Goal: Task Accomplishment & Management: Manage account settings

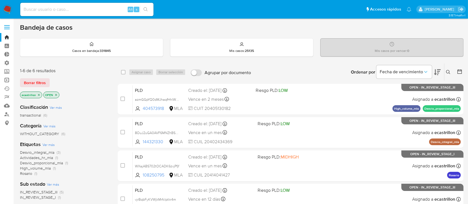
click at [7, 79] on link "Operaciones masivas" at bounding box center [33, 80] width 66 height 9
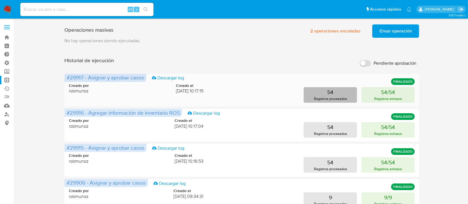
click at [316, 94] on button "54 Registros procesados" at bounding box center [330, 95] width 53 height 16
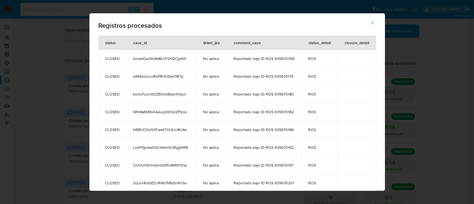
click at [371, 24] on button "button" at bounding box center [371, 22] width 19 height 13
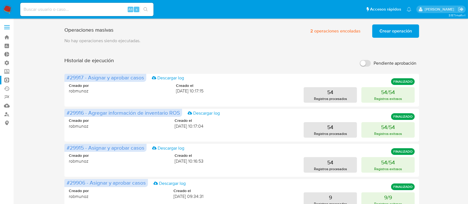
click at [381, 31] on span "Crear operación" at bounding box center [395, 31] width 32 height 12
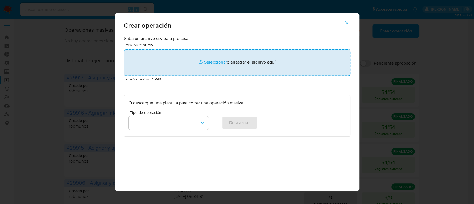
click at [257, 68] on input "file" at bounding box center [237, 62] width 226 height 27
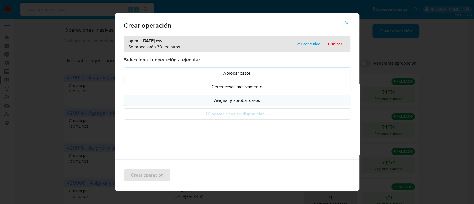
click at [156, 97] on p "Asignar y aprobar casos" at bounding box center [237, 100] width 217 height 6
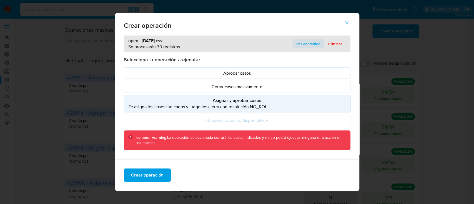
click at [309, 42] on span "Ver contenido" at bounding box center [308, 44] width 24 height 8
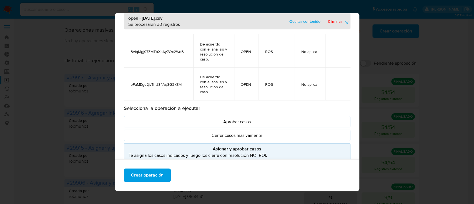
scroll to position [32, 0]
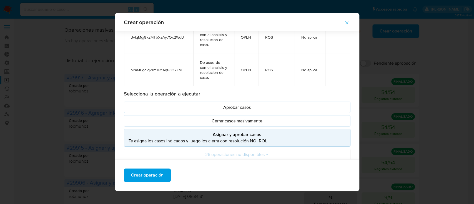
click at [176, 135] on p "Asignar y aprobar casos" at bounding box center [237, 134] width 217 height 6
click at [149, 170] on span "Crear operación" at bounding box center [147, 175] width 32 height 12
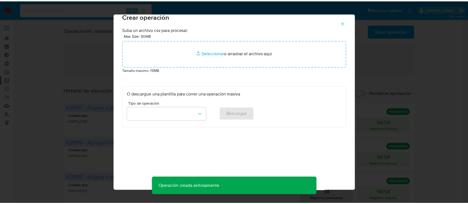
scroll to position [4, 0]
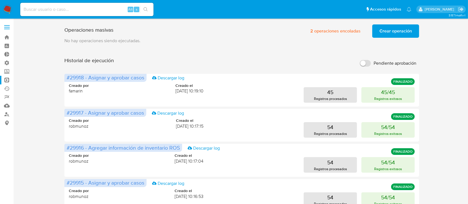
click at [389, 37] on span "Crear operación" at bounding box center [395, 31] width 32 height 12
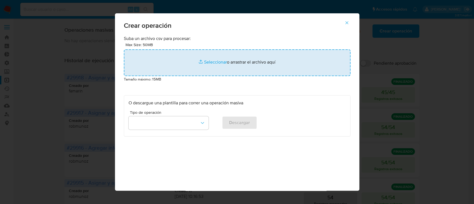
click at [242, 54] on input "file" at bounding box center [237, 62] width 226 height 27
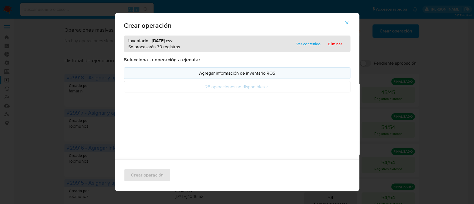
click at [209, 69] on button "Agregar información de inventario ROS" at bounding box center [237, 72] width 226 height 11
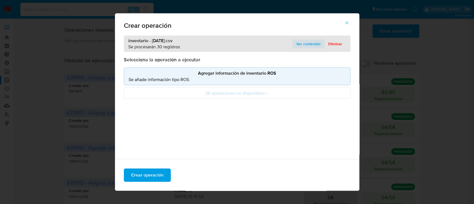
click at [310, 42] on span "Ver contenido" at bounding box center [308, 44] width 24 height 8
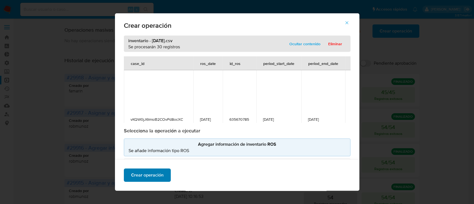
click at [155, 174] on span "Crear operación" at bounding box center [147, 175] width 32 height 12
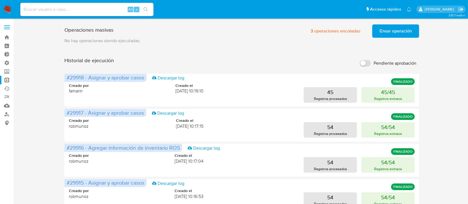
click at [399, 28] on span "Crear operación" at bounding box center [395, 31] width 32 height 12
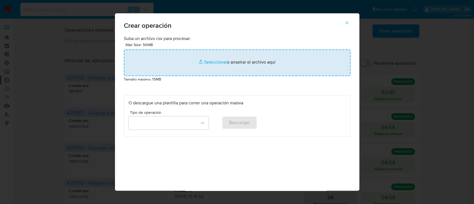
click at [266, 62] on input "file" at bounding box center [237, 62] width 226 height 27
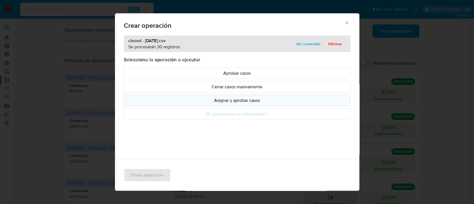
click at [193, 100] on p "Asignar y aprobar casos" at bounding box center [237, 100] width 217 height 6
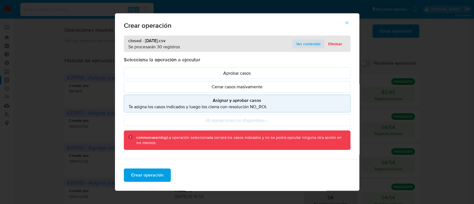
click at [299, 45] on span "Ver contenido" at bounding box center [308, 44] width 24 height 8
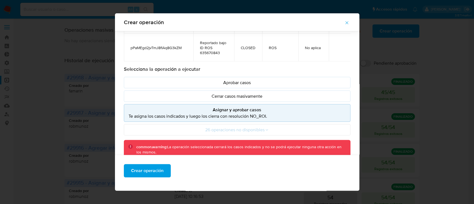
scroll to position [60, 0]
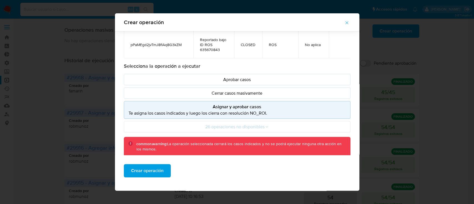
click at [253, 110] on p "Te asigna los casos indicados y luego los cierra con resolución NO_ROI." at bounding box center [237, 113] width 217 height 6
click at [131, 169] on span "Crear operación" at bounding box center [147, 171] width 32 height 12
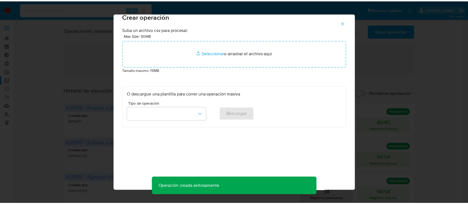
scroll to position [4, 0]
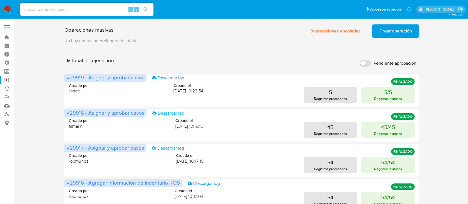
click at [75, 11] on input at bounding box center [86, 9] width 133 height 7
paste input "JjcHtal7wKB3nivSEJKQ2Shd"
type input "JjcHtal7wKB3nivSEJKQ2Shd"
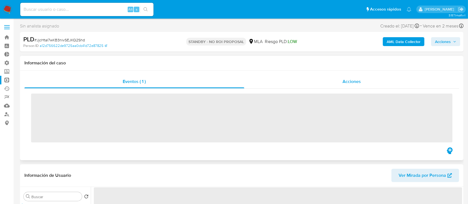
click at [281, 83] on div "Acciones" at bounding box center [351, 81] width 215 height 13
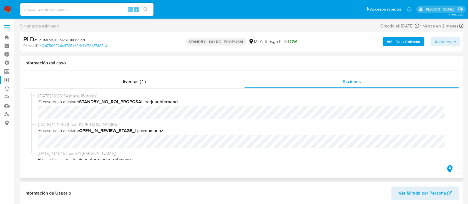
scroll to position [5, 0]
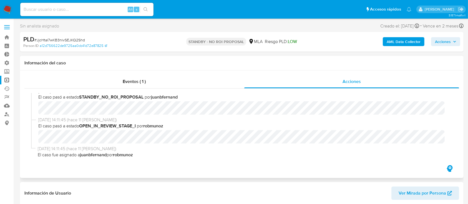
select select "10"
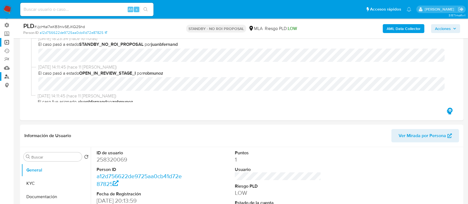
scroll to position [111, 0]
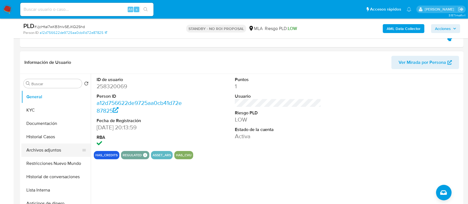
click at [36, 148] on button "Archivos adjuntos" at bounding box center [53, 149] width 65 height 13
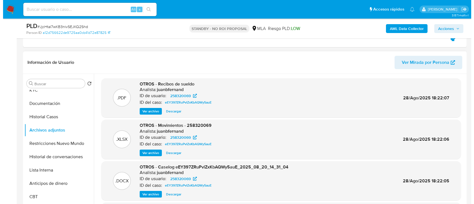
scroll to position [37, 0]
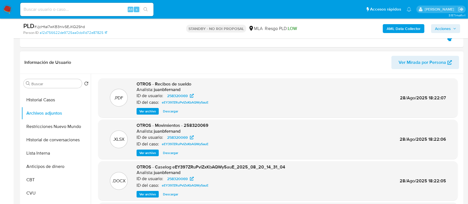
click at [155, 192] on span "Ver archivo" at bounding box center [147, 195] width 17 height 6
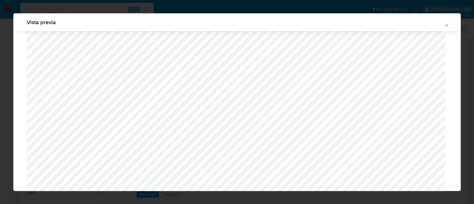
scroll to position [470, 0]
click at [448, 25] on icon "Attachment preview" at bounding box center [446, 25] width 4 height 4
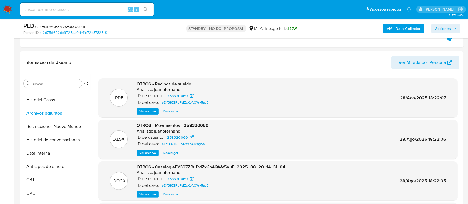
scroll to position [0, 0]
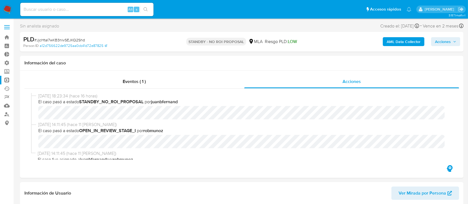
click at [8, 83] on link "Operaciones masivas" at bounding box center [33, 80] width 66 height 9
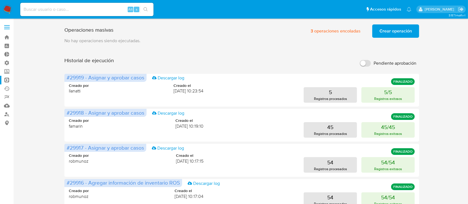
click at [393, 35] on span "Crear operación" at bounding box center [395, 31] width 32 height 12
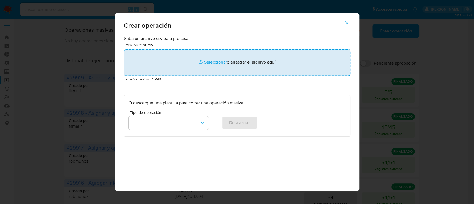
click at [216, 61] on input "file" at bounding box center [237, 62] width 226 height 27
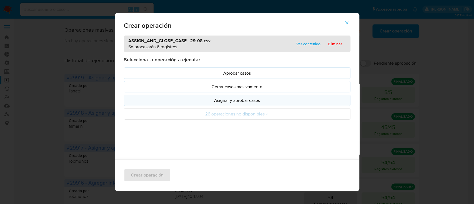
drag, startPoint x: 216, startPoint y: 61, endPoint x: 185, endPoint y: 101, distance: 51.2
click at [185, 101] on p "Asignar y aprobar casos" at bounding box center [237, 100] width 217 height 6
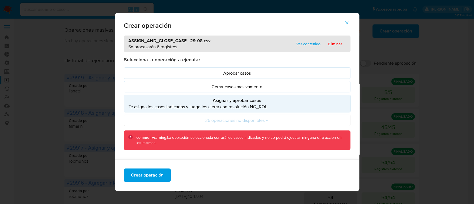
click at [291, 39] on div "ASSIGN_AND_CLOSE_CASE - 29-08.csv Se procesarán 6 registros Ver contenido Elimi…" at bounding box center [237, 44] width 226 height 16
click at [299, 47] on span "Ver contenido" at bounding box center [308, 44] width 24 height 8
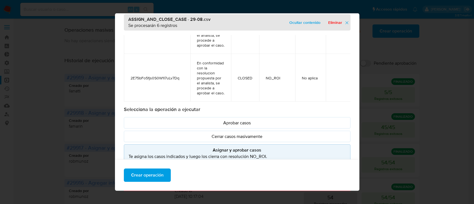
scroll to position [60, 0]
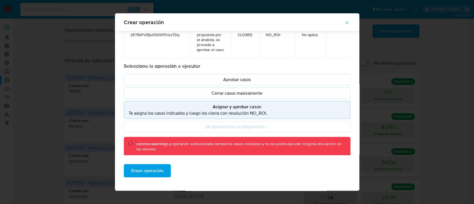
click at [200, 104] on p "Asignar y aprobar casos" at bounding box center [237, 107] width 217 height 6
click at [147, 169] on span "Crear operación" at bounding box center [147, 171] width 32 height 12
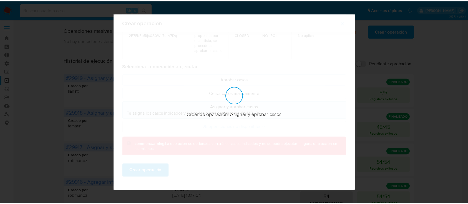
scroll to position [4, 0]
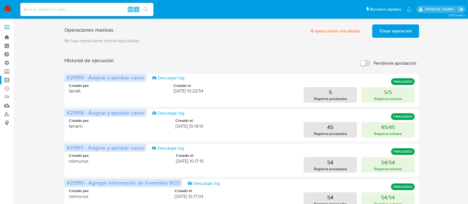
click at [10, 36] on link "Bandeja" at bounding box center [33, 37] width 66 height 9
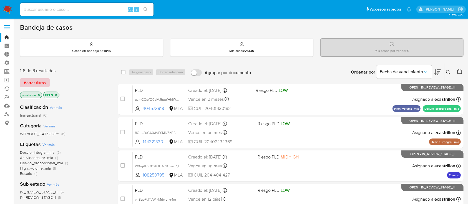
click at [34, 79] on span "Borrar filtros" at bounding box center [35, 83] width 22 height 8
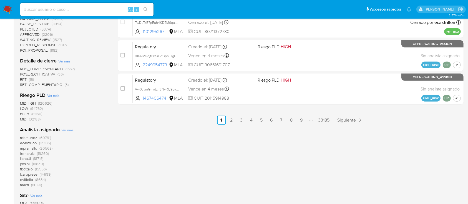
scroll to position [333, 0]
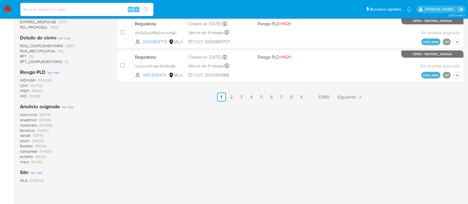
click at [29, 119] on span "ecastrillon" at bounding box center [28, 120] width 17 height 6
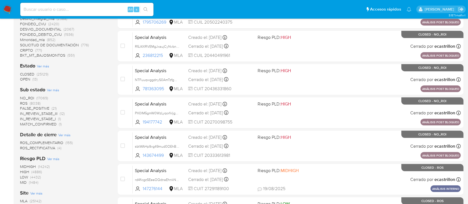
scroll to position [160, 0]
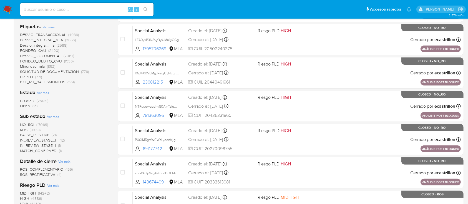
click at [28, 101] on span "CLOSED" at bounding box center [27, 101] width 14 height 6
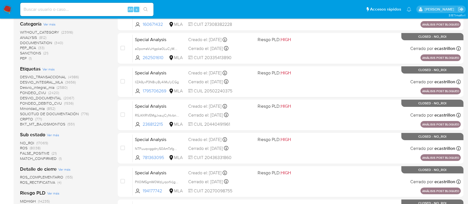
scroll to position [49, 0]
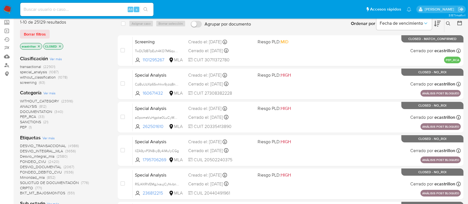
click at [60, 47] on icon "close-filter" at bounding box center [59, 46] width 3 height 3
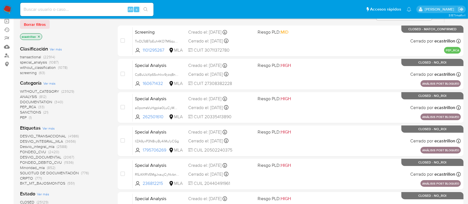
scroll to position [123, 0]
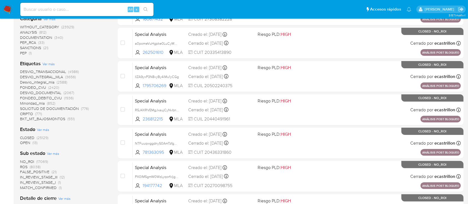
click at [29, 143] on span "OPEN" at bounding box center [25, 143] width 10 height 6
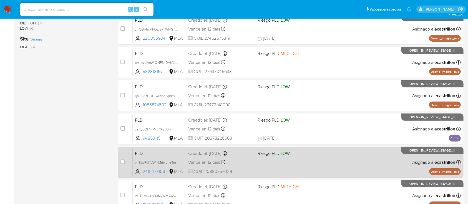
scroll to position [234, 0]
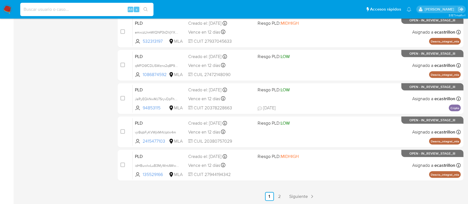
click at [37, 7] on input at bounding box center [86, 9] width 133 height 7
paste input "2439895708"
type input "2439895708"
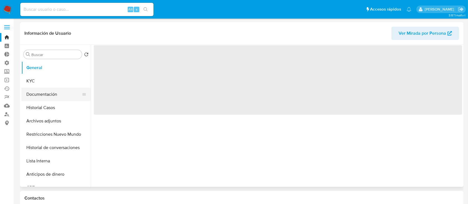
click at [59, 96] on button "Documentación" at bounding box center [53, 94] width 65 height 13
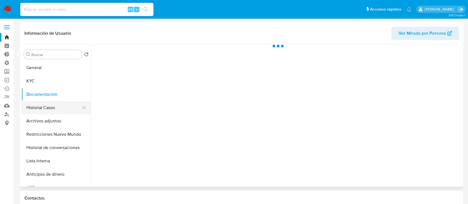
click at [54, 108] on button "Historial Casos" at bounding box center [53, 107] width 65 height 13
select select "10"
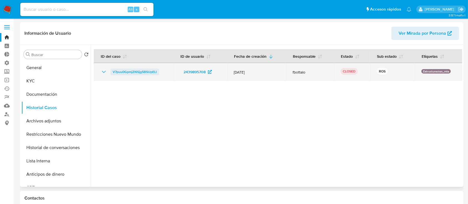
click at [137, 74] on span "V7puu0GpmjZl6Sjg5BSUpELl" at bounding box center [135, 72] width 44 height 7
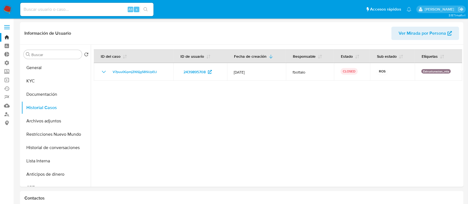
click at [36, 11] on input at bounding box center [86, 9] width 133 height 7
paste input "1554621912"
type input "1554621912"
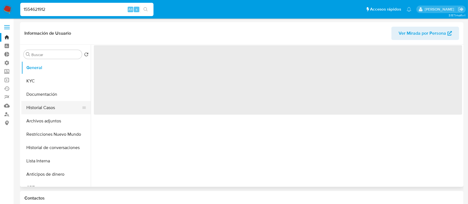
click at [41, 113] on button "Historial Casos" at bounding box center [53, 107] width 65 height 13
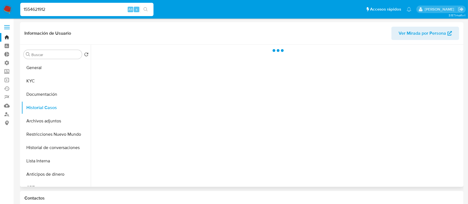
select select "10"
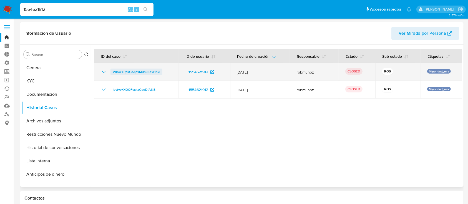
click at [149, 73] on span "V8oUYPpkCoApxM0nuLXxHnxl" at bounding box center [136, 72] width 47 height 7
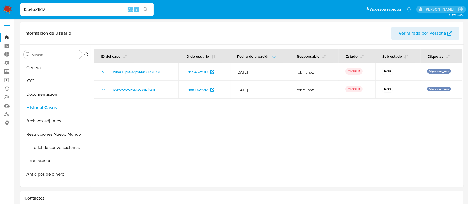
click at [6, 82] on link "Operaciones masivas" at bounding box center [33, 80] width 66 height 9
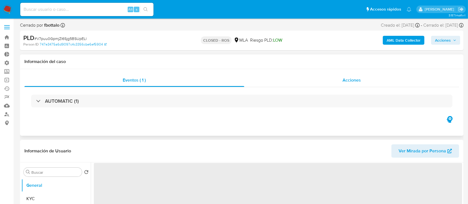
click at [295, 80] on div "Acciones" at bounding box center [351, 80] width 215 height 13
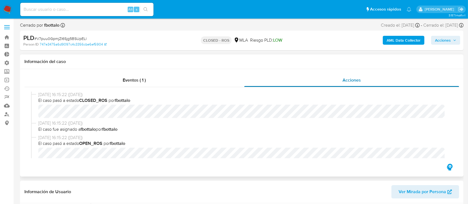
select select "10"
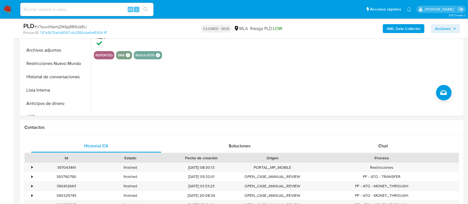
scroll to position [24, 0]
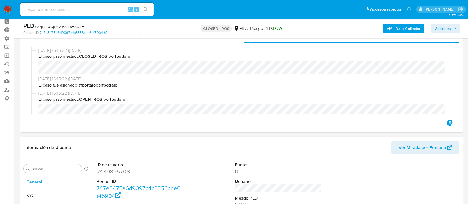
click at [117, 173] on dd "2439895708" at bounding box center [140, 172] width 87 height 8
copy dd "2439895708"
click at [67, 8] on input at bounding box center [86, 9] width 133 height 7
paste input "1822340894"
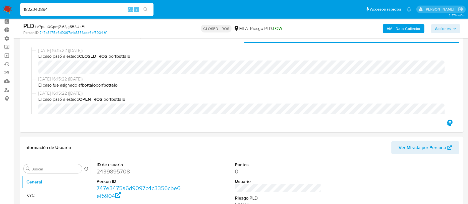
type input "1822340894"
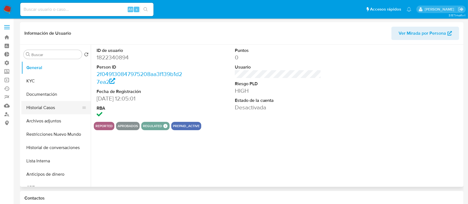
click at [37, 107] on button "Historial Casos" at bounding box center [53, 107] width 65 height 13
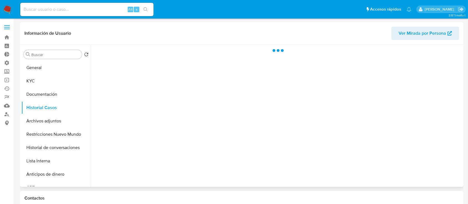
select select "10"
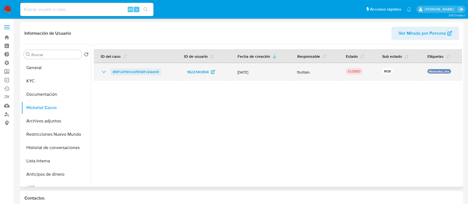
click at [142, 74] on span "8l6FCaYWUvxVtRQ6FsZakdnR" at bounding box center [136, 72] width 46 height 7
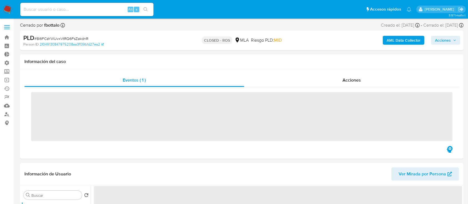
click at [320, 83] on div "Acciones" at bounding box center [351, 80] width 215 height 13
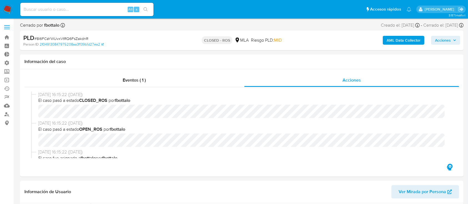
select select "10"
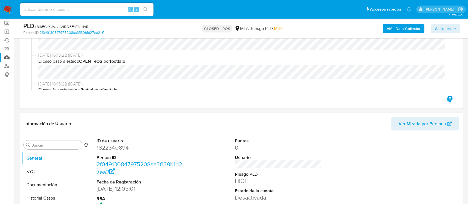
scroll to position [111, 0]
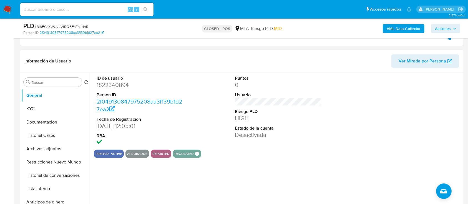
click at [104, 85] on dd "1822340894" at bounding box center [140, 85] width 87 height 8
copy dd "1822340894"
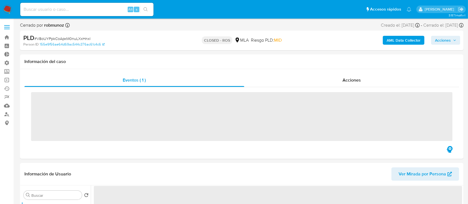
click at [305, 77] on div "Acciones" at bounding box center [351, 80] width 215 height 13
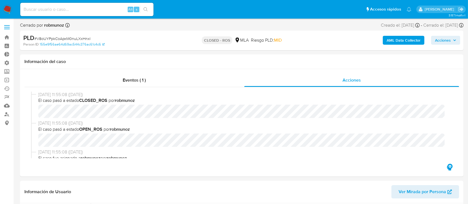
select select "10"
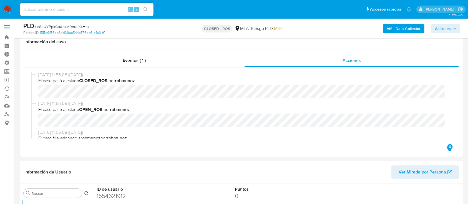
scroll to position [74, 0]
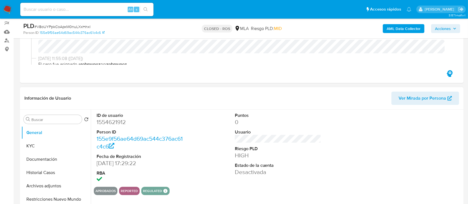
click at [120, 120] on dd "1554621912" at bounding box center [140, 122] width 87 height 8
copy dd "1554621912"
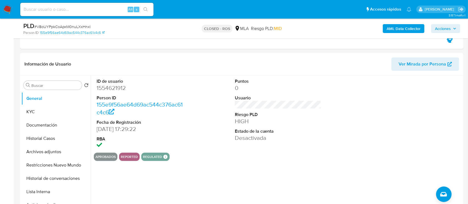
scroll to position [111, 0]
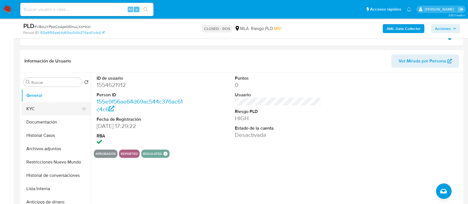
click at [36, 109] on button "KYC" at bounding box center [53, 108] width 65 height 13
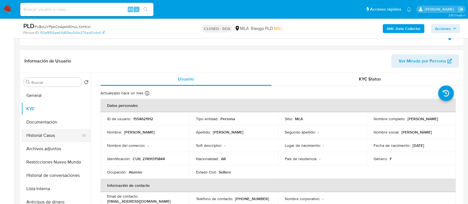
click at [31, 129] on button "Historial Casos" at bounding box center [53, 135] width 65 height 13
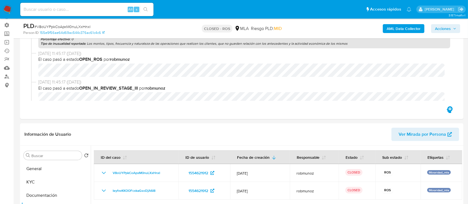
scroll to position [74, 0]
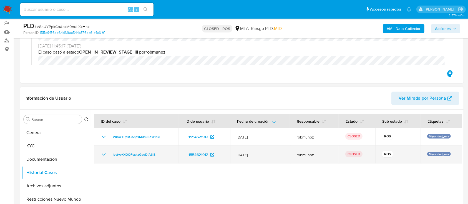
click at [127, 158] on td "IeyfvvKKOOFcxkaGsoDjA6I8" at bounding box center [136, 155] width 85 height 18
click at [131, 148] on td "IeyfvvKKOOFcxkaGsoDjA6I8" at bounding box center [136, 155] width 85 height 18
click at [131, 152] on span "IeyfvvKKOOFcxkaGsoDjA6I8" at bounding box center [134, 154] width 43 height 7
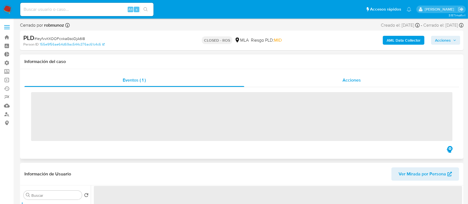
click at [299, 82] on div "Acciones" at bounding box center [351, 80] width 215 height 13
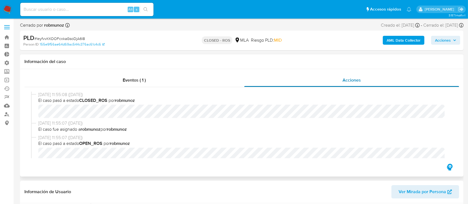
select select "10"
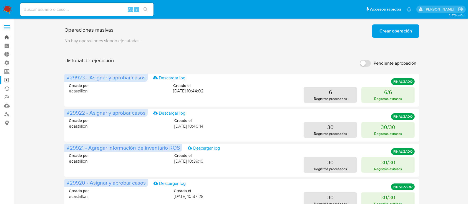
click at [5, 37] on link "Bandeja" at bounding box center [33, 37] width 66 height 9
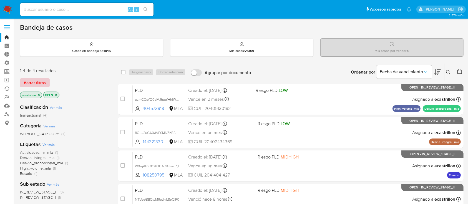
click at [29, 81] on span "Borrar filtros" at bounding box center [35, 83] width 22 height 8
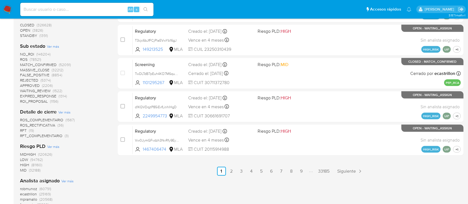
scroll to position [333, 0]
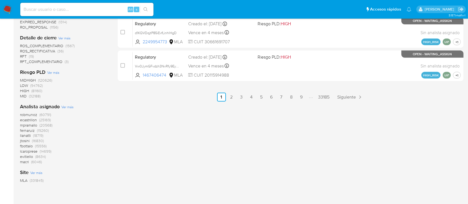
click at [27, 119] on span "ecastrillon" at bounding box center [28, 120] width 17 height 6
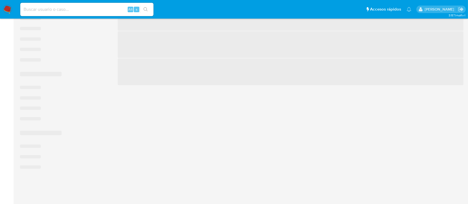
scroll to position [234, 0]
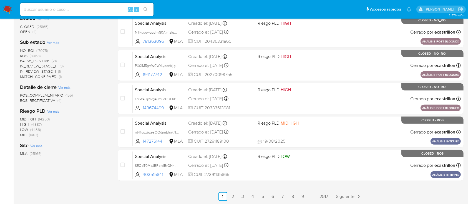
click at [31, 31] on span "OPEN (4)" at bounding box center [28, 31] width 16 height 5
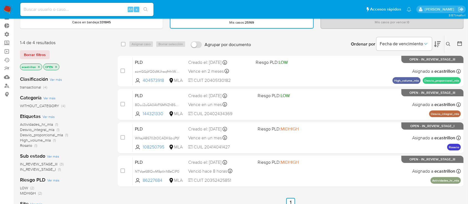
scroll to position [40, 0]
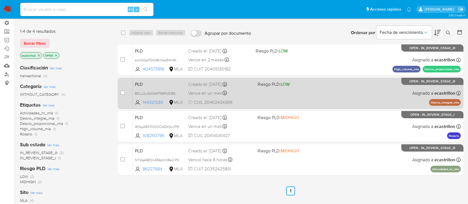
click at [267, 86] on span "Riesgo PLD: LOW" at bounding box center [274, 84] width 32 height 6
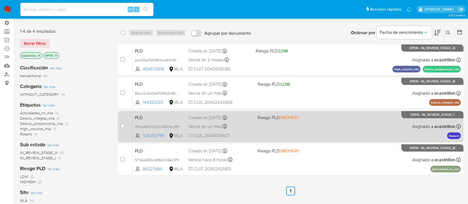
click at [250, 136] on span "CUIL 20414041427" at bounding box center [220, 136] width 65 height 6
click at [123, 127] on input "checkbox" at bounding box center [122, 126] width 4 height 4
checkbox input "true"
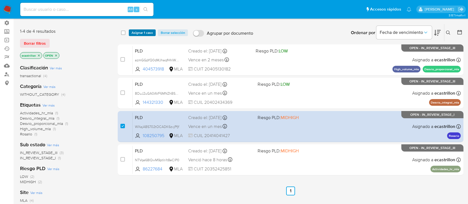
click at [141, 30] on span "Asignar 1 caso" at bounding box center [142, 33] width 21 height 6
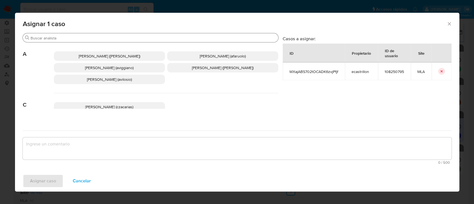
click at [123, 37] on input "Buscar" at bounding box center [153, 38] width 245 height 5
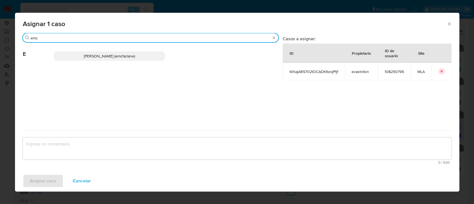
type input "emc"
click at [124, 56] on span "Elaine Mc Farlane (emcfarlane)" at bounding box center [109, 56] width 51 height 6
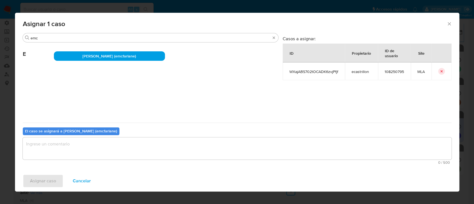
click at [62, 158] on textarea "assign-modal" at bounding box center [237, 148] width 429 height 22
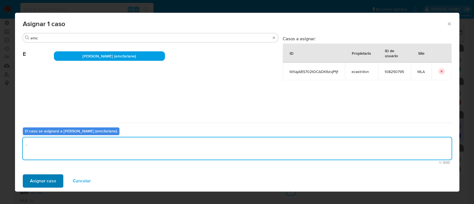
type textarea "."
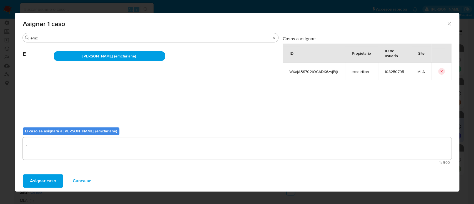
click at [54, 182] on span "Asignar caso" at bounding box center [43, 181] width 26 height 12
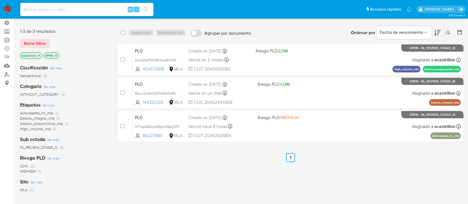
click at [4, 41] on link "Operaciones masivas" at bounding box center [33, 40] width 66 height 9
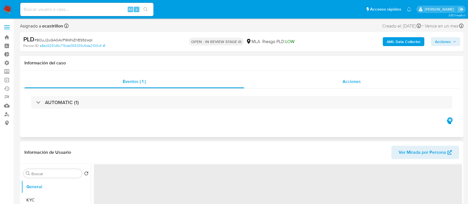
click at [320, 80] on div "Acciones" at bounding box center [351, 81] width 215 height 13
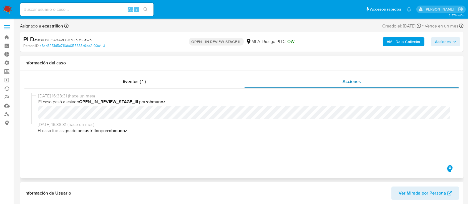
select select "10"
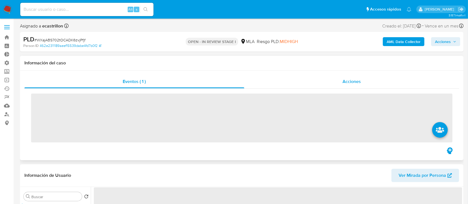
click at [274, 75] on div "Acciones" at bounding box center [351, 81] width 215 height 13
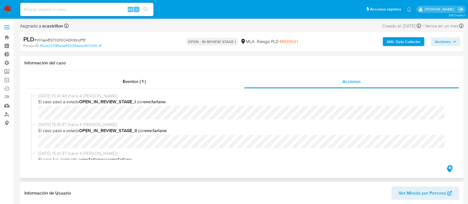
select select "10"
click at [72, 39] on span "# WXajABS702tOCADK6zvjPfjf" at bounding box center [59, 40] width 51 height 6
copy span "WXajABS702tOCADK6zvjPfjf"
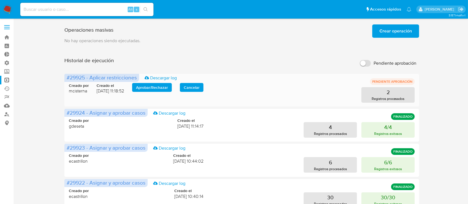
click at [153, 86] on span "Aprobar / Rechazar" at bounding box center [152, 88] width 32 height 8
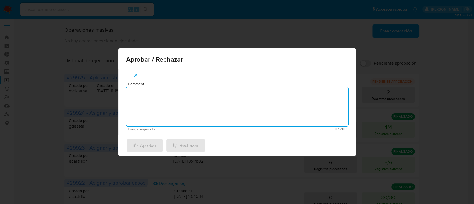
click at [153, 88] on textarea "Comment" at bounding box center [237, 106] width 222 height 39
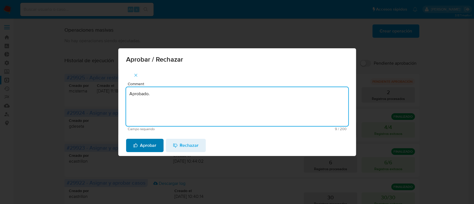
type textarea "Aprobado."
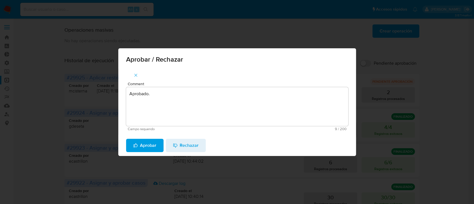
click at [148, 148] on span "Aprobar" at bounding box center [144, 145] width 23 height 12
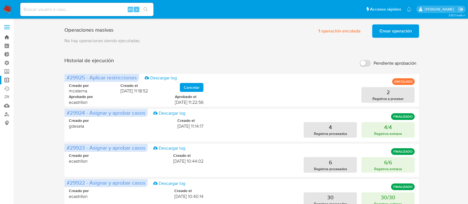
click at [4, 35] on link "Bandeja" at bounding box center [33, 37] width 66 height 9
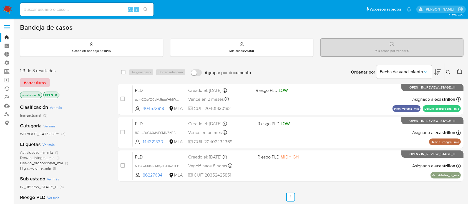
click at [31, 84] on span "Borrar filtros" at bounding box center [35, 83] width 22 height 8
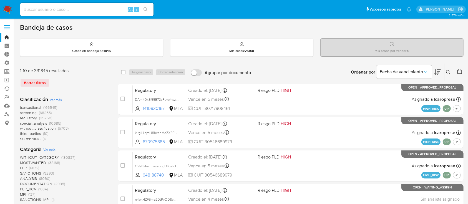
click at [460, 71] on icon at bounding box center [460, 72] width 6 height 6
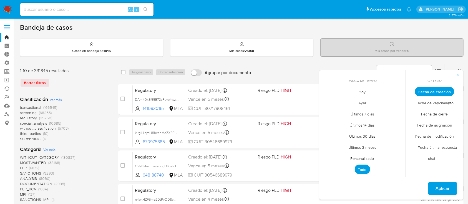
click at [364, 162] on span "Personalizado" at bounding box center [362, 158] width 35 height 11
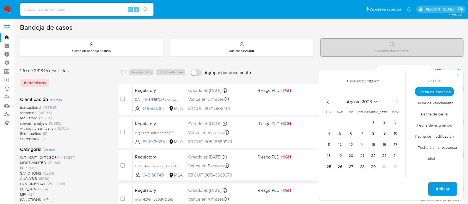
click at [327, 97] on div "agosto 2025 agosto 2025 lun lunes mar martes mié miércoles jue jueves vie viern…" at bounding box center [362, 134] width 89 height 88
click at [328, 99] on icon "Mes anterior" at bounding box center [327, 102] width 7 height 7
click at [328, 100] on icon "Mes anterior" at bounding box center [327, 102] width 7 height 7
click at [394, 126] on button "1" at bounding box center [395, 122] width 9 height 9
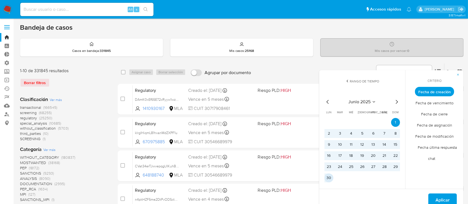
click at [329, 177] on button "30" at bounding box center [328, 177] width 9 height 9
click at [449, 198] on span "Aplicar" at bounding box center [442, 200] width 14 height 12
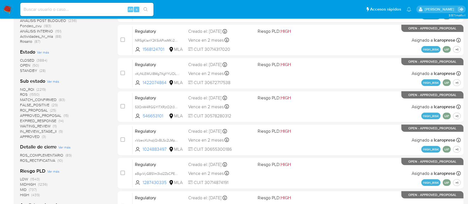
scroll to position [148, 0]
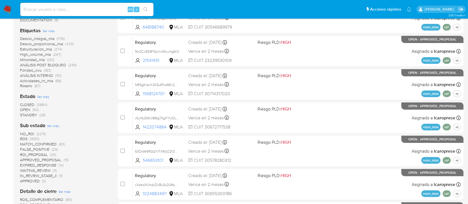
click at [25, 109] on span "OPEN" at bounding box center [25, 110] width 10 height 6
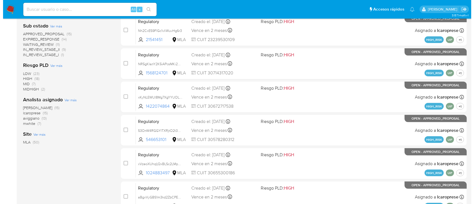
scroll to position [185, 0]
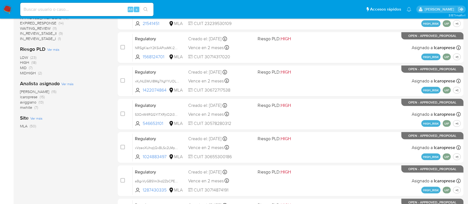
click at [63, 83] on span "Ver más" at bounding box center [67, 83] width 12 height 5
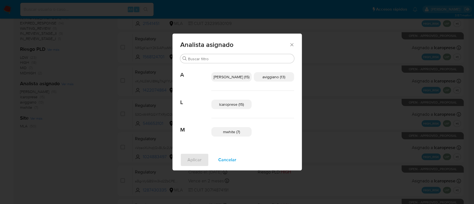
click at [231, 160] on span "Cancelar" at bounding box center [227, 160] width 18 height 12
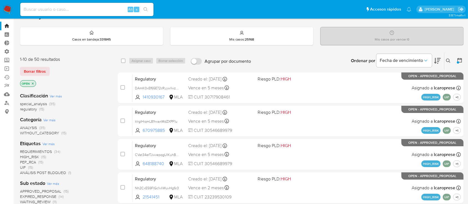
scroll to position [0, 0]
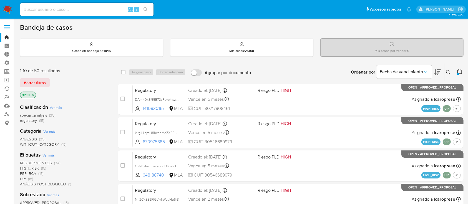
click at [33, 94] on icon "close-filter" at bounding box center [32, 94] width 3 height 3
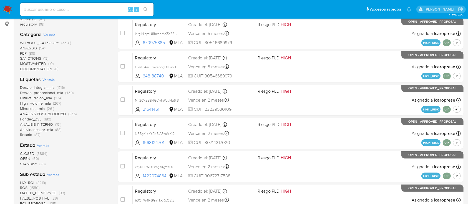
scroll to position [111, 0]
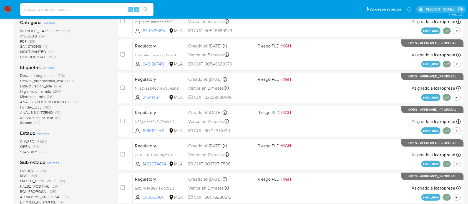
click at [21, 150] on span "STANDBY" at bounding box center [28, 152] width 17 height 6
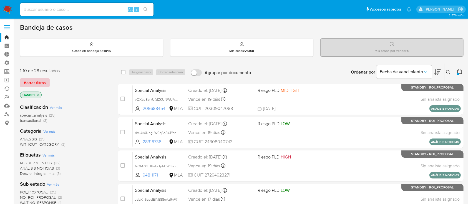
click at [36, 84] on span "Borrar filtros" at bounding box center [35, 83] width 22 height 8
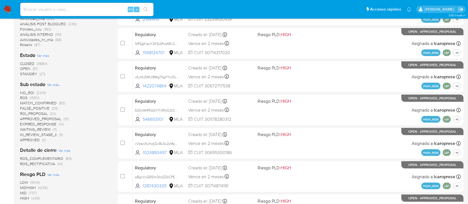
scroll to position [259, 0]
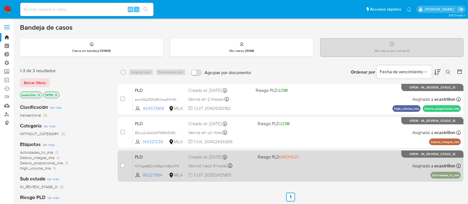
click at [266, 163] on div "PLD NTVqe68IQwM9ptIn1t8eClP0 86227684 MLA Riesgo PLD: MIDHIGH Creado el: [DATE]…" at bounding box center [297, 166] width 328 height 28
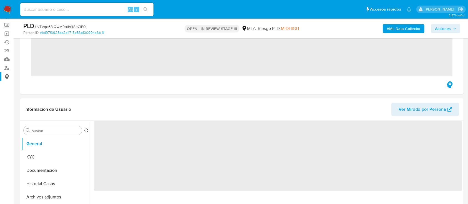
scroll to position [47, 0]
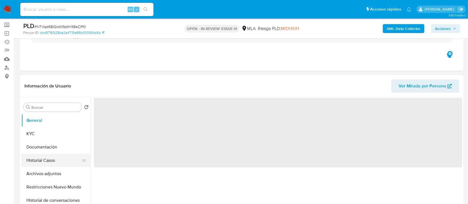
click at [31, 161] on button "Historial Casos" at bounding box center [53, 160] width 65 height 13
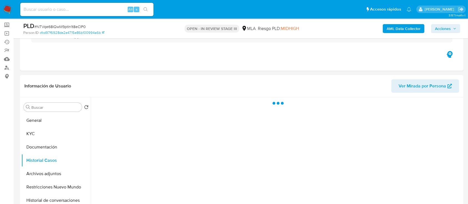
select select "10"
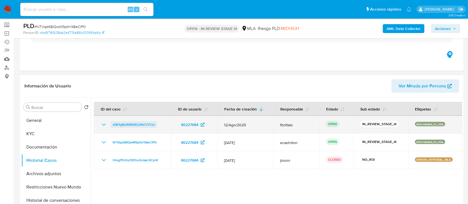
click at [143, 126] on span "sSKYgKb4It8XtEy34sTJYCLv" at bounding box center [134, 124] width 42 height 7
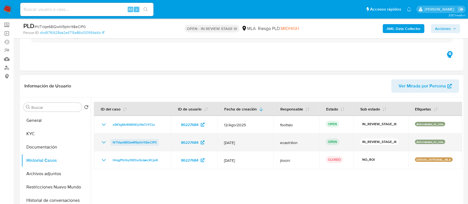
click at [134, 140] on span "NTVqe68IQwM9ptIn1t8eClP0" at bounding box center [135, 142] width 44 height 7
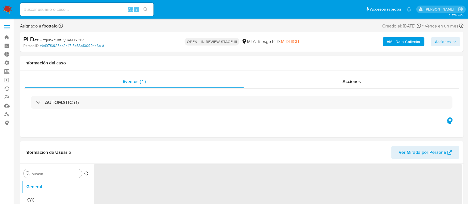
click at [66, 44] on link "cfcd97f6928de2e4715e86b100994a6b" at bounding box center [72, 45] width 65 height 5
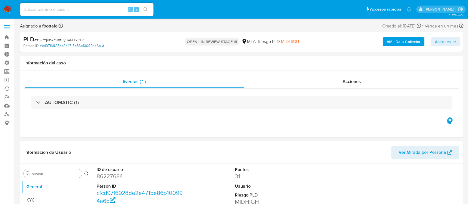
select select "10"
click at [68, 39] on span "# sSKYgKb4It8XtEy34sTJYCLv" at bounding box center [58, 40] width 49 height 6
copy span "sSKYgKb4It8XtEy34sTJYCLv"
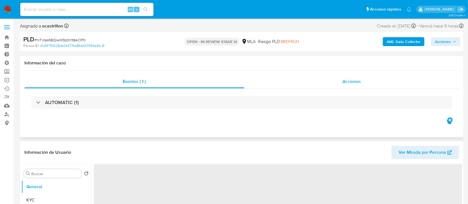
click at [318, 85] on div "Acciones" at bounding box center [351, 81] width 215 height 13
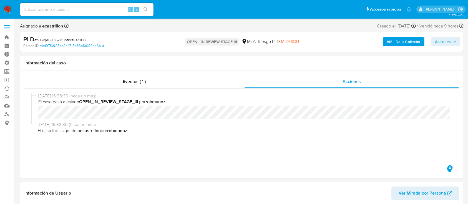
click at [436, 43] on span "Acciones" at bounding box center [443, 41] width 16 height 9
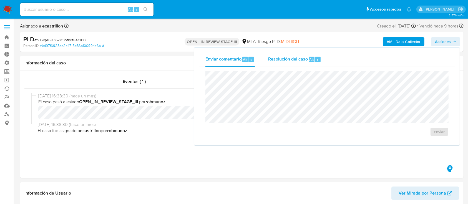
select select "10"
click at [309, 60] on span "Alt" at bounding box center [311, 59] width 4 height 5
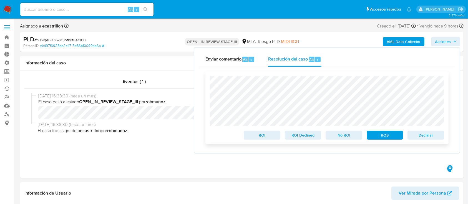
click at [424, 137] on span "Declinar" at bounding box center [425, 135] width 29 height 8
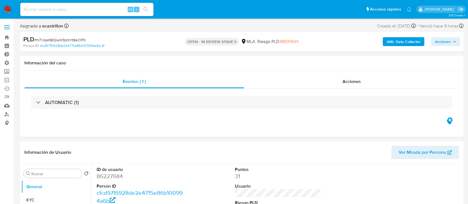
select select "10"
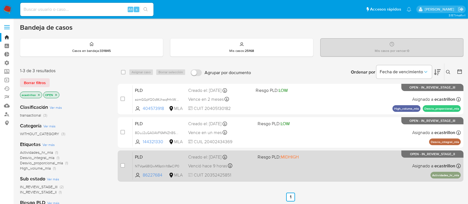
click at [271, 162] on div "PLD NTVqe68IQwM9ptIn1t8eClP0 86227684 MLA Riesgo PLD: MIDHIGH Creado el: 12/07/…" at bounding box center [297, 166] width 328 height 28
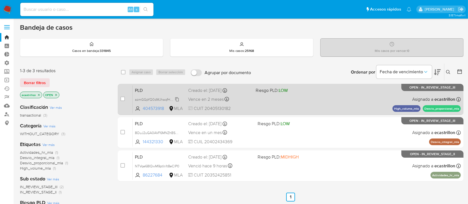
click at [178, 98] on span "azmGGpYQ0dMJhaqfHhlWvYQn" at bounding box center [159, 99] width 49 height 6
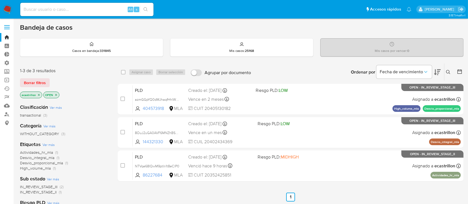
click at [7, 29] on label at bounding box center [7, 27] width 14 height 12
click at [0, 0] on input "checkbox" at bounding box center [0, 0] width 0 height 0
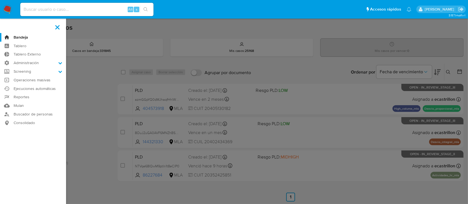
click at [59, 25] on span at bounding box center [57, 27] width 4 height 4
click at [0, 0] on input "checkbox" at bounding box center [0, 0] width 0 height 0
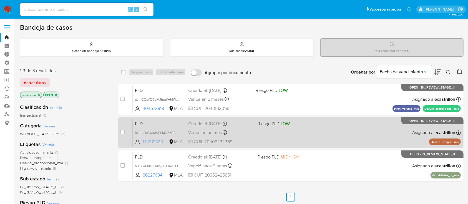
click at [157, 139] on span "144321330" at bounding box center [155, 142] width 25 height 6
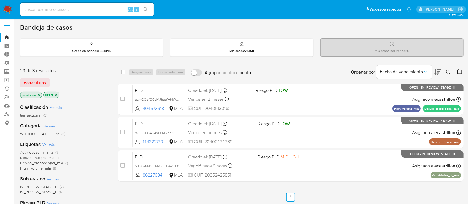
click at [446, 70] on icon at bounding box center [448, 72] width 4 height 4
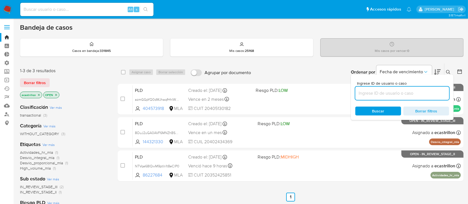
click at [431, 95] on input at bounding box center [402, 93] width 94 height 7
type input "v"
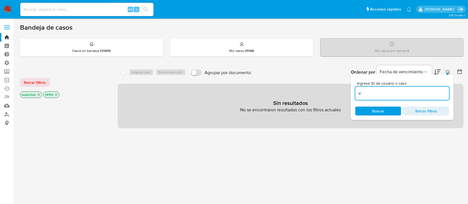
click at [426, 90] on input "v" at bounding box center [402, 93] width 94 height 7
paste input "sSKYgKb4It8XtEy34sTJYCLv"
type input "sSKYgKb4It8XtEy34sTJYCLv"
click at [43, 80] on span "Borrar filtros" at bounding box center [35, 83] width 22 height 8
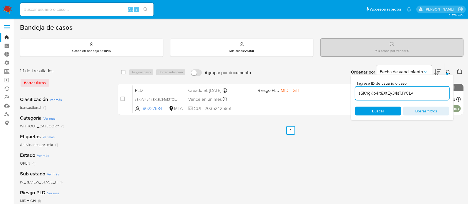
click at [450, 70] on icon at bounding box center [448, 72] width 4 height 4
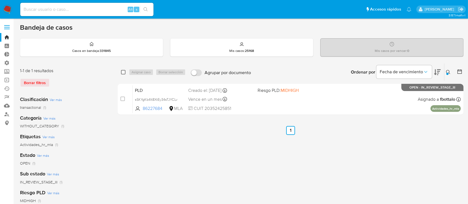
click at [122, 72] on input "checkbox" at bounding box center [123, 72] width 4 height 4
checkbox input "true"
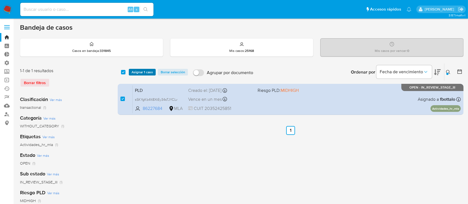
click at [134, 72] on span "Asignar 1 caso" at bounding box center [142, 72] width 21 height 6
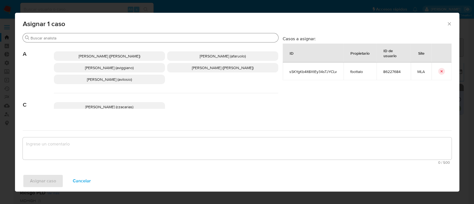
click at [131, 41] on div "Buscar" at bounding box center [150, 37] width 255 height 9
click at [130, 39] on input "Buscar" at bounding box center [153, 38] width 245 height 5
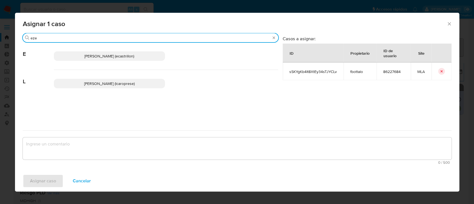
type input "eze"
click at [128, 54] on span "Ezequiel Gonzalo Castrillon (ecastrillon)" at bounding box center [109, 56] width 50 height 6
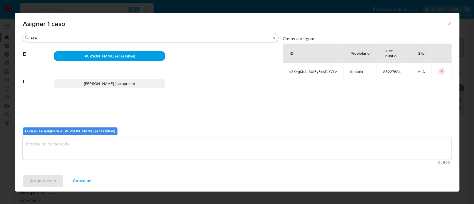
click at [104, 145] on textarea "assign-modal" at bounding box center [237, 148] width 429 height 22
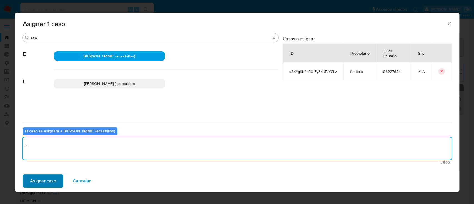
type textarea "."
click at [45, 175] on span "Asignar caso" at bounding box center [43, 181] width 26 height 12
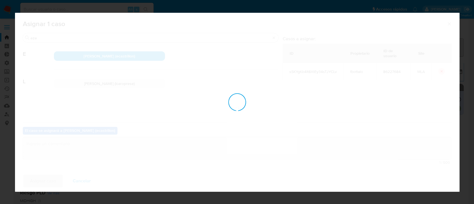
checkbox input "false"
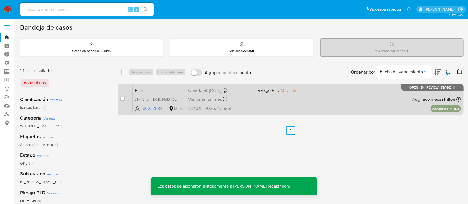
click at [313, 89] on span "Riesgo PLD: MIDHIGH" at bounding box center [290, 89] width 65 height 7
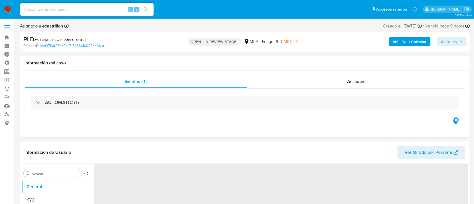
select select "10"
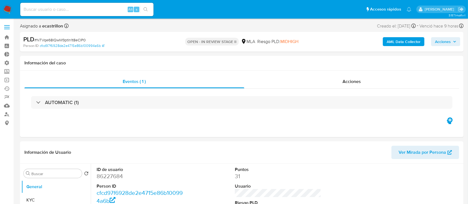
click at [435, 39] on span "Acciones" at bounding box center [443, 41] width 16 height 9
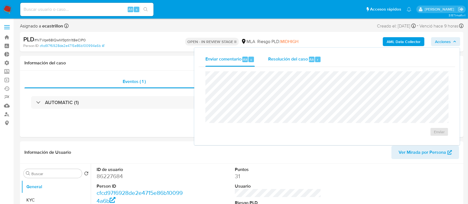
click at [289, 58] on span "Resolución del caso" at bounding box center [288, 59] width 40 height 6
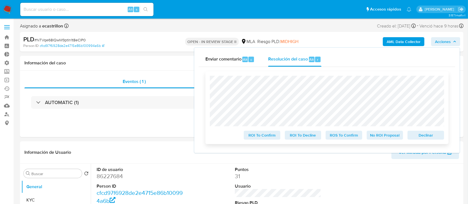
click at [422, 133] on span "Declinar" at bounding box center [425, 135] width 29 height 8
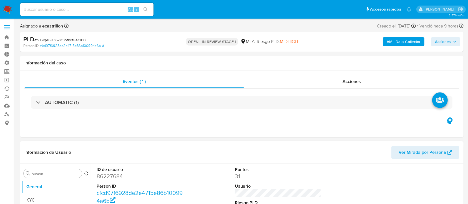
select select "10"
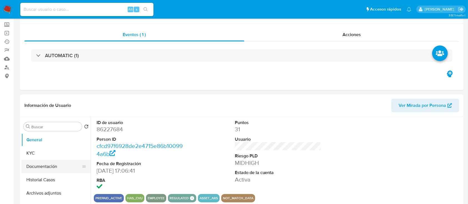
scroll to position [74, 0]
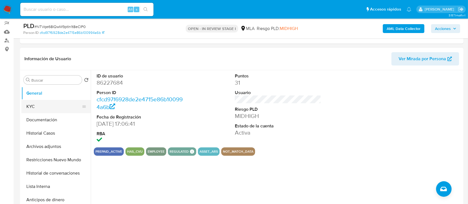
click at [43, 109] on button "KYC" at bounding box center [53, 106] width 65 height 13
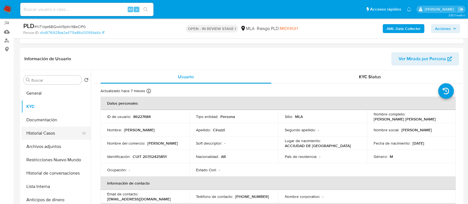
click at [62, 133] on button "Historial Casos" at bounding box center [53, 133] width 65 height 13
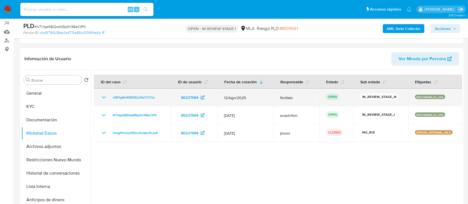
click at [138, 102] on td "sSKYgKb4It8XtEy34sTJYCLv" at bounding box center [132, 98] width 77 height 18
click at [140, 99] on span "sSKYgKb4It8XtEy34sTJYCLv" at bounding box center [134, 97] width 42 height 7
click at [146, 97] on span "sSKYgKb4It8XtEy34sTJYCLv" at bounding box center [134, 97] width 42 height 7
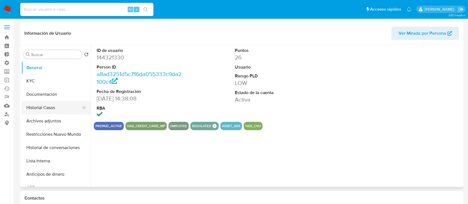
click at [63, 107] on button "Historial Casos" at bounding box center [53, 107] width 65 height 13
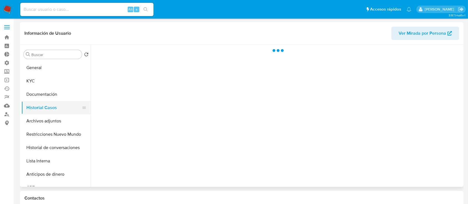
select select "10"
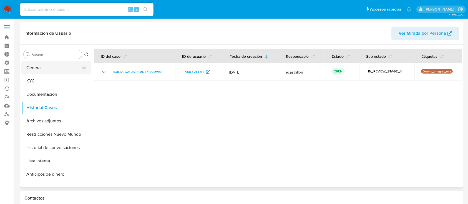
click at [54, 66] on button "General" at bounding box center [53, 67] width 65 height 13
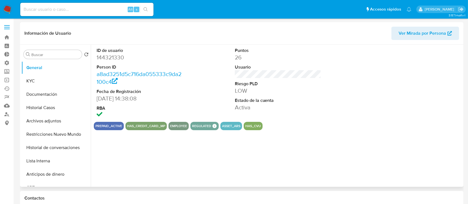
click at [118, 57] on dd "144321330" at bounding box center [140, 58] width 87 height 8
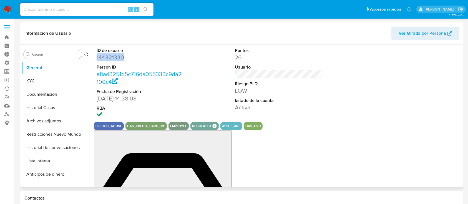
copy dd "144321330"
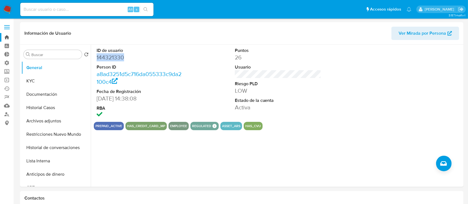
click at [13, 38] on link "Bandeja" at bounding box center [33, 37] width 66 height 9
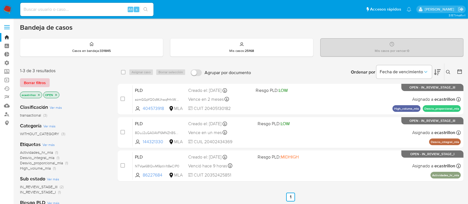
click at [30, 83] on span "Borrar filtros" at bounding box center [35, 83] width 22 height 8
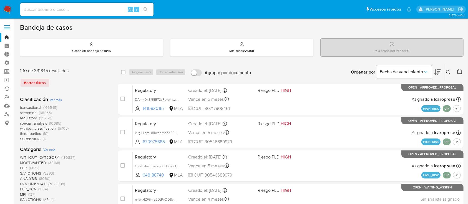
click at [3, 25] on label at bounding box center [7, 27] width 14 height 12
click at [0, 0] on input "checkbox" at bounding box center [0, 0] width 0 height 0
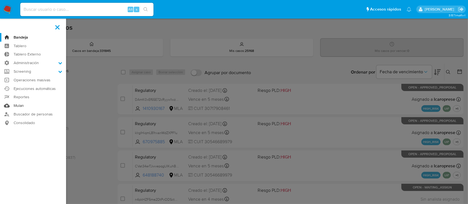
click at [23, 101] on link "Mulan" at bounding box center [33, 105] width 66 height 9
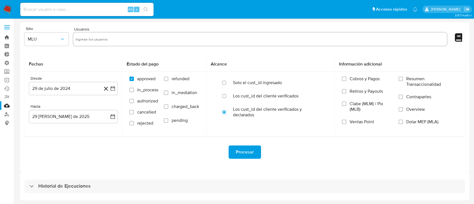
click at [5, 33] on link "Bandeja" at bounding box center [33, 37] width 66 height 9
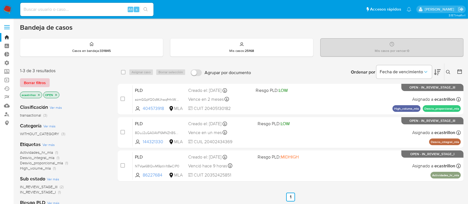
click at [41, 82] on span "Borrar filtros" at bounding box center [35, 83] width 22 height 8
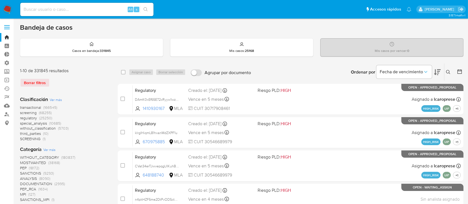
click at [7, 28] on label at bounding box center [7, 27] width 14 height 12
click at [0, 0] on input "checkbox" at bounding box center [0, 0] width 0 height 0
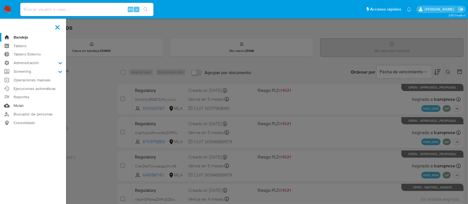
click at [9, 109] on link "Mulan" at bounding box center [33, 105] width 66 height 9
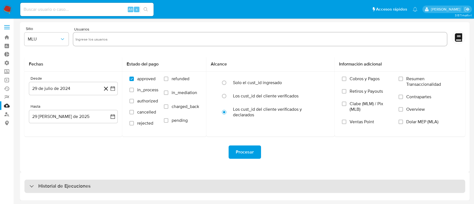
click at [54, 187] on h3 "Historial de Ejecuciones" at bounding box center [64, 186] width 52 height 7
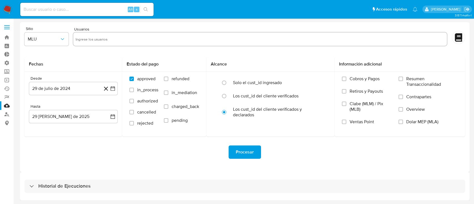
select select "10"
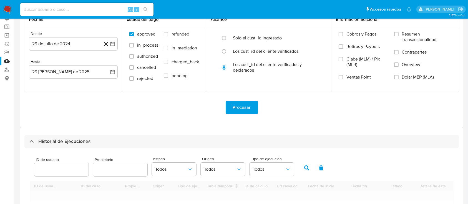
scroll to position [111, 0]
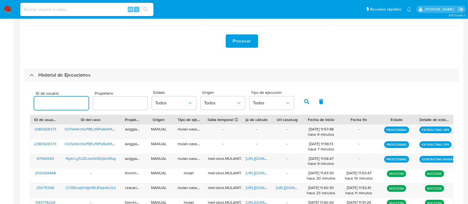
click at [66, 105] on input "number" at bounding box center [61, 103] width 54 height 7
type input "144321330"
click at [306, 103] on icon "button" at bounding box center [306, 101] width 5 height 5
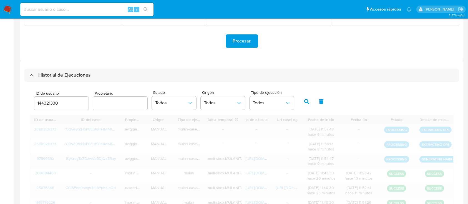
scroll to position [78, 0]
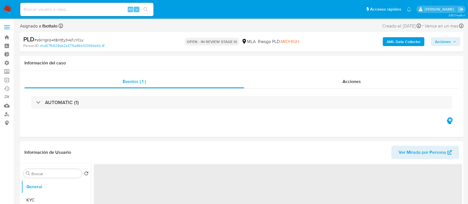
click at [67, 37] on span "# sSKYgKb4It8XtEy34sTJYCLv" at bounding box center [58, 40] width 49 height 6
copy span "sSKYgKb4It8XtEy34sTJYCLv"
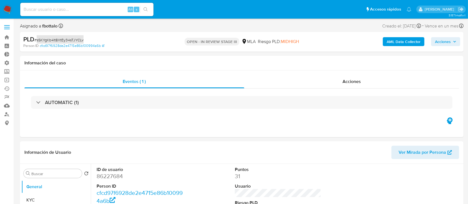
select select "10"
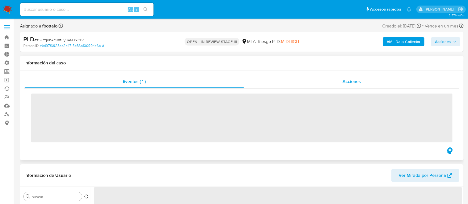
click at [275, 81] on div "Acciones" at bounding box center [351, 81] width 215 height 13
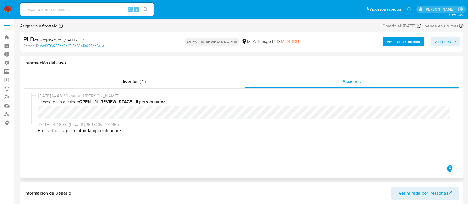
select select "10"
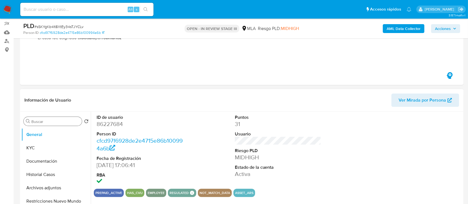
scroll to position [74, 0]
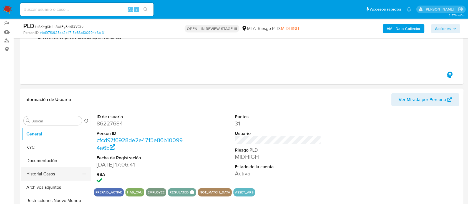
click at [48, 177] on button "Historial Casos" at bounding box center [53, 173] width 65 height 13
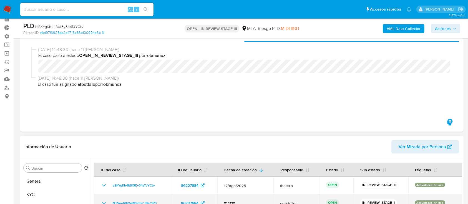
scroll to position [0, 0]
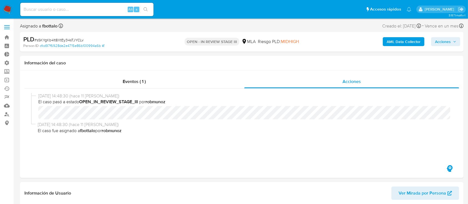
click at [59, 41] on span "# sSKYgKb4It8XtEy34sTJYCLv" at bounding box center [58, 40] width 49 height 6
copy span "sSKYgKb4It8XtEy34sTJYCLv"
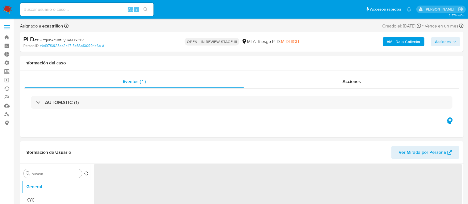
click at [438, 43] on span "Acciones" at bounding box center [443, 41] width 16 height 9
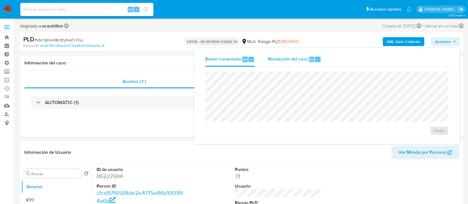
click at [273, 63] on div "Resolución del caso Alt r" at bounding box center [294, 59] width 53 height 14
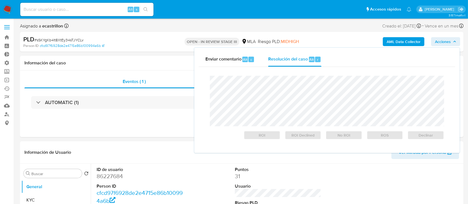
select select "10"
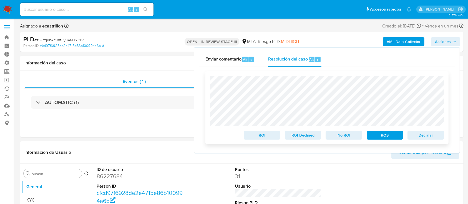
click at [421, 132] on span "Declinar" at bounding box center [425, 135] width 29 height 8
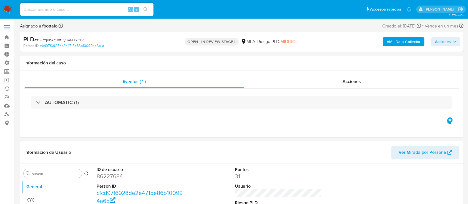
select select "10"
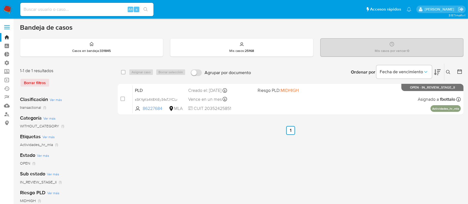
click at [120, 72] on div "select-all-cases-checkbox Asignar caso Borrar selección Agrupar por documento O…" at bounding box center [291, 72] width 346 height 17
click at [124, 72] on input "checkbox" at bounding box center [123, 72] width 4 height 4
checkbox input "true"
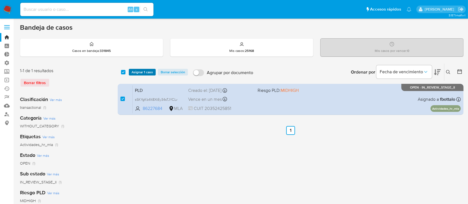
click at [134, 69] on span "Asignar 1 caso" at bounding box center [142, 72] width 21 height 6
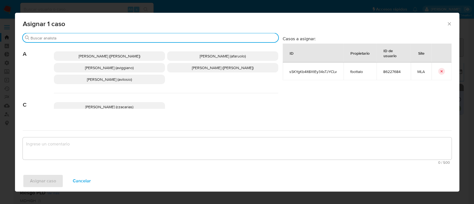
click at [125, 36] on input "Buscar" at bounding box center [153, 38] width 245 height 5
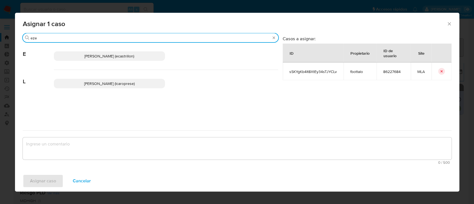
type input "eze"
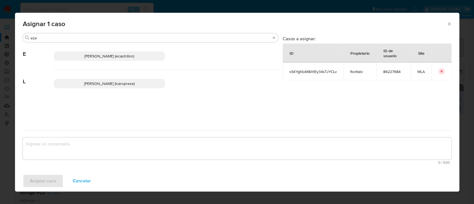
click at [116, 56] on span "Ezequiel Gonzalo Castrillon (ecastrillon)" at bounding box center [109, 56] width 50 height 6
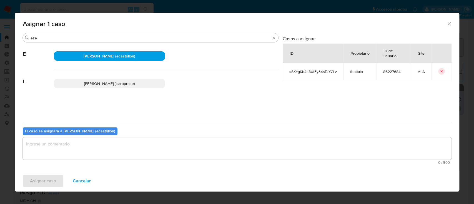
click at [95, 146] on textarea "assign-modal" at bounding box center [237, 148] width 429 height 22
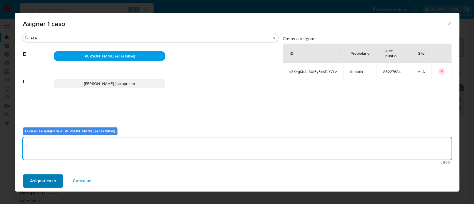
type textarea "."
click at [44, 175] on span "Asignar caso" at bounding box center [43, 181] width 26 height 12
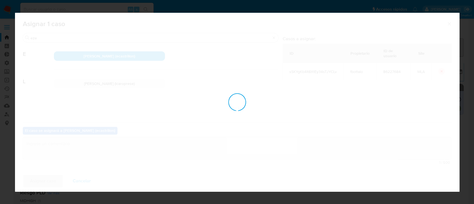
checkbox input "false"
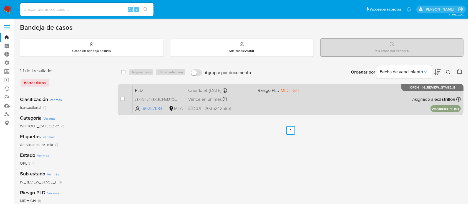
click at [371, 97] on div "PLD sSKYgKb4It8XtEy34sTJYCLv 86227684 MLA Riesgo PLD: MIDHIGH Creado el: 12/08/…" at bounding box center [297, 99] width 328 height 28
click at [252, 102] on div "Vence en un mes Vence el 29/09/2025 12:16:09" at bounding box center [220, 98] width 65 height 7
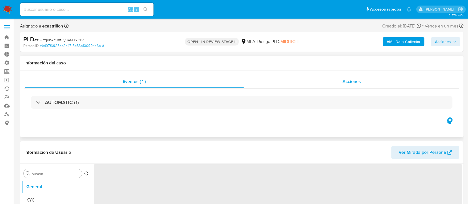
click at [344, 86] on div "Acciones" at bounding box center [351, 81] width 215 height 13
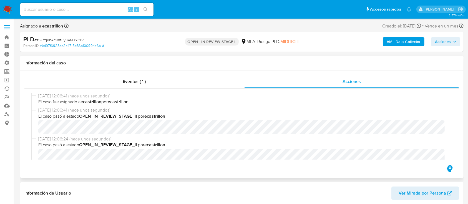
select select "10"
click at [440, 44] on span "Acciones" at bounding box center [443, 41] width 16 height 9
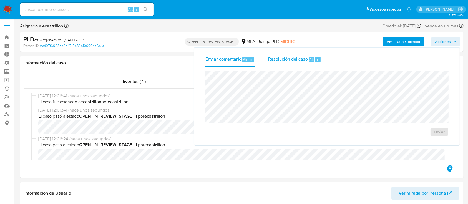
click at [293, 56] on div "Resolución del caso Alt r" at bounding box center [294, 59] width 53 height 14
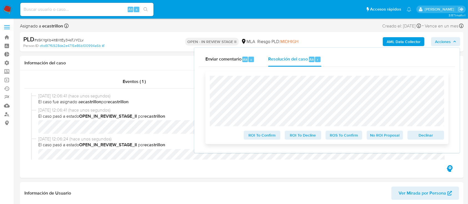
click at [417, 135] on span "Declinar" at bounding box center [425, 135] width 29 height 8
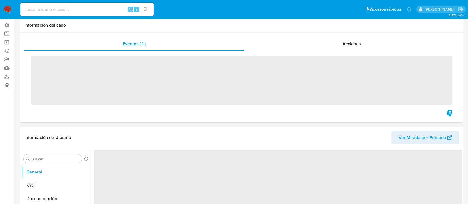
scroll to position [74, 0]
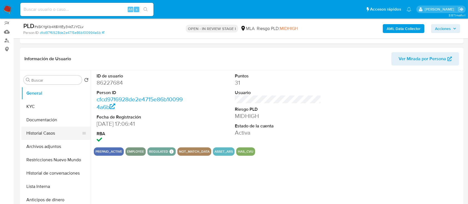
click at [41, 134] on button "Historial Casos" at bounding box center [53, 133] width 65 height 13
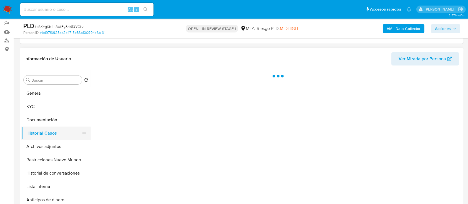
select select "10"
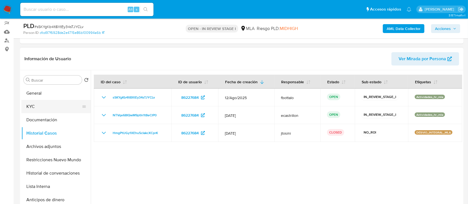
click at [35, 105] on button "KYC" at bounding box center [53, 106] width 65 height 13
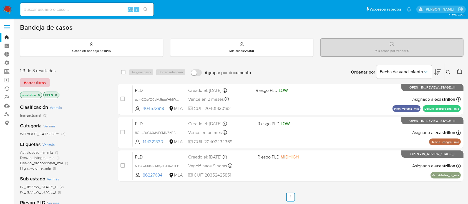
click at [24, 85] on span "Borrar filtros" at bounding box center [35, 83] width 22 height 8
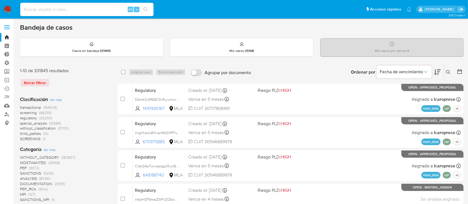
click at [37, 9] on input at bounding box center [86, 9] width 133 height 7
paste input "8OuJ2uGA0AVF6MNZhBS5zwpI"
type input "8OuJ2uGA0AVF6MNZhBS5zwpI"
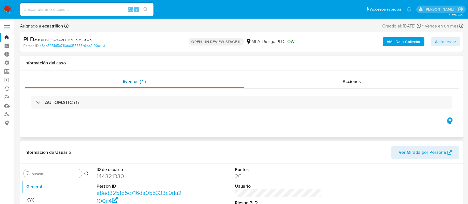
select select "10"
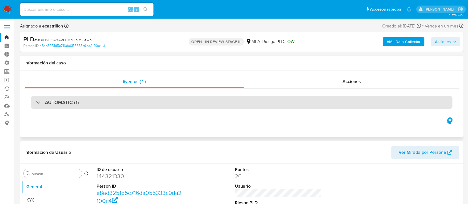
click at [125, 100] on div "AUTOMATIC (1)" at bounding box center [241, 102] width 421 height 13
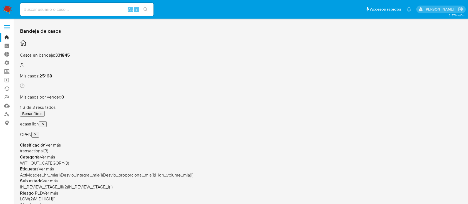
scroll to position [0, 0]
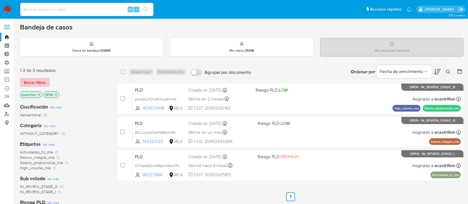
click at [37, 81] on span "Borrar filtros" at bounding box center [35, 83] width 22 height 8
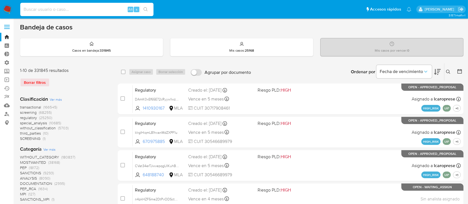
click at [63, 9] on input at bounding box center [86, 9] width 133 height 7
paste input "sSKYgKb4It8XtEy34sTJYCLv"
type input "sSKYgKb4It8XtEy34sTJYCLv"
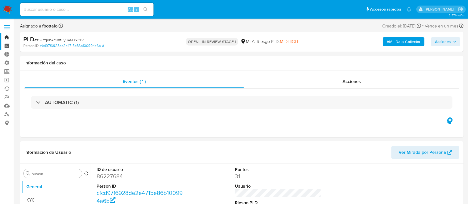
select select "10"
click at [5, 37] on link "Bandeja" at bounding box center [33, 37] width 66 height 9
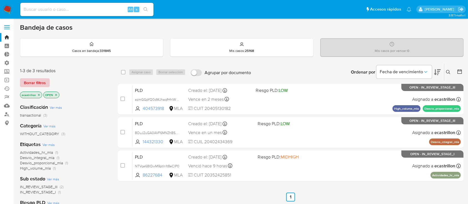
click at [43, 83] on span "Borrar filtros" at bounding box center [35, 83] width 22 height 8
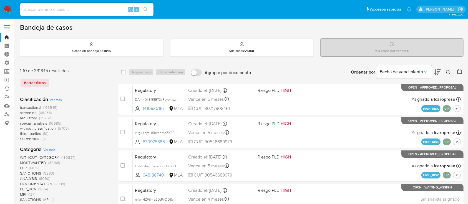
click at [450, 74] on button at bounding box center [448, 72] width 9 height 7
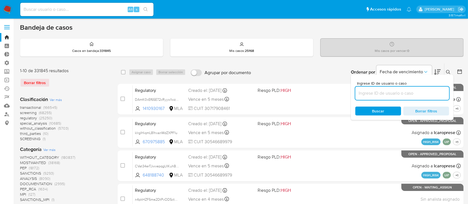
click at [436, 95] on input at bounding box center [402, 93] width 94 height 7
type input "sSKYgKb4It8XtEy34sTJYCLv"
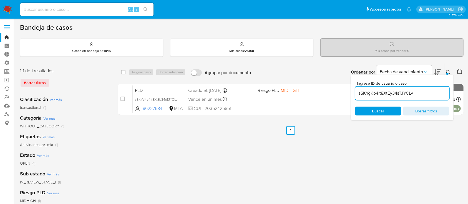
click at [450, 72] on icon at bounding box center [448, 72] width 4 height 4
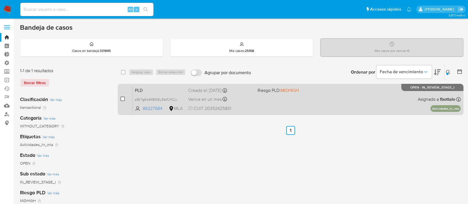
click at [121, 98] on input "checkbox" at bounding box center [122, 99] width 4 height 4
checkbox input "true"
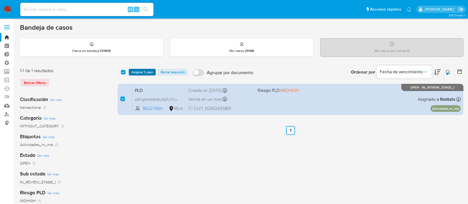
click at [141, 70] on span "Asignar 1 caso" at bounding box center [142, 72] width 21 height 6
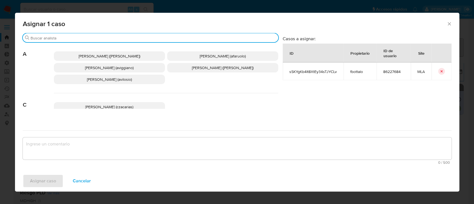
click at [130, 39] on input "Buscar" at bounding box center [153, 38] width 245 height 5
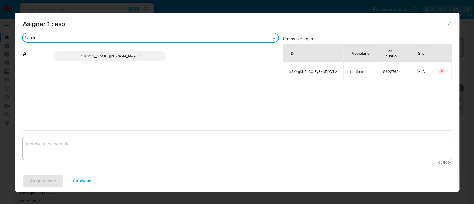
type input "e"
type input "eze"
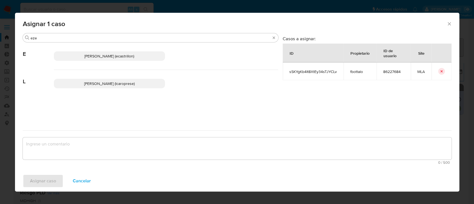
click at [112, 52] on p "Ezequiel Gonzalo Castrillon (ecastrillon)" at bounding box center [109, 55] width 111 height 9
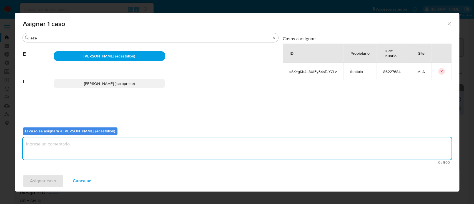
click at [60, 148] on textarea "assign-modal" at bounding box center [237, 148] width 429 height 22
type textarea "."
click at [42, 182] on span "Asignar caso" at bounding box center [43, 181] width 26 height 12
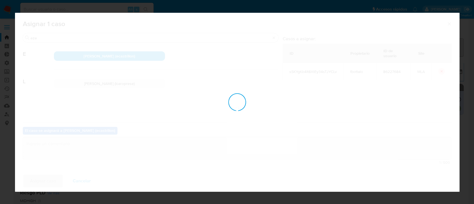
checkbox input "false"
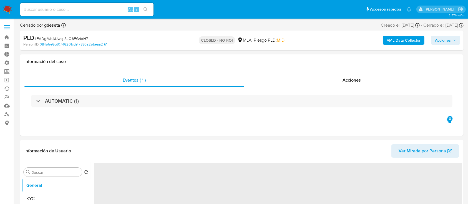
scroll to position [74, 0]
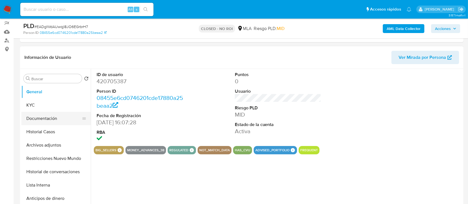
click at [47, 112] on button "Documentación" at bounding box center [53, 118] width 65 height 13
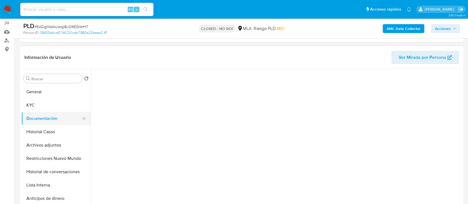
select select "10"
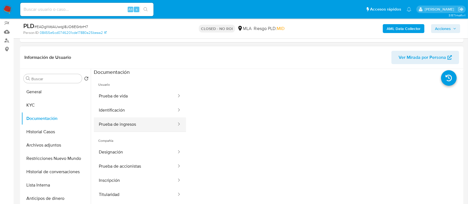
click at [122, 130] on button "Prueba de ingresos" at bounding box center [135, 124] width 83 height 14
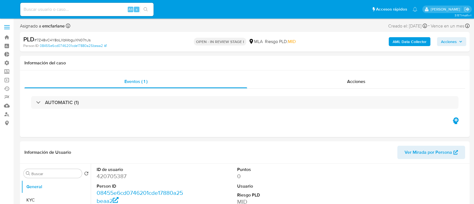
select select "10"
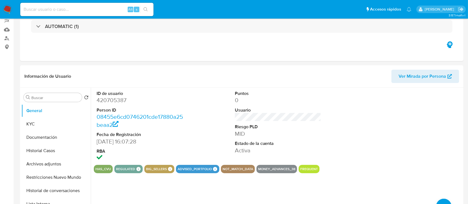
scroll to position [77, 0]
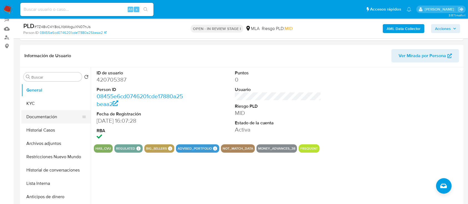
click at [39, 120] on button "Documentación" at bounding box center [53, 116] width 65 height 13
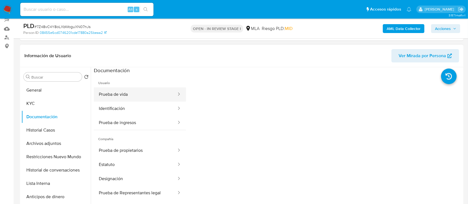
click at [114, 94] on button "Prueba de vida" at bounding box center [135, 94] width 83 height 14
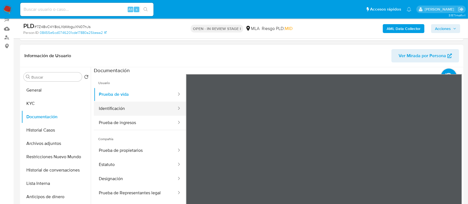
click at [119, 103] on button "Identificación" at bounding box center [135, 109] width 83 height 14
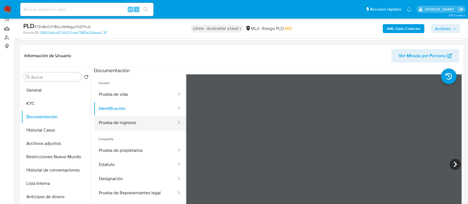
click at [120, 123] on button "Prueba de ingresos" at bounding box center [135, 123] width 83 height 14
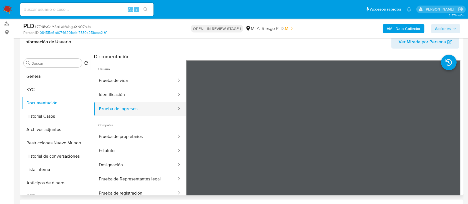
scroll to position [92, 0]
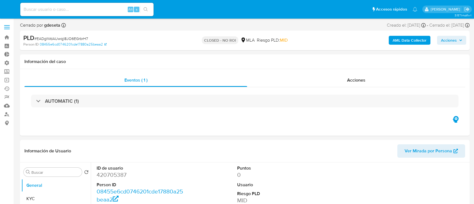
select select "10"
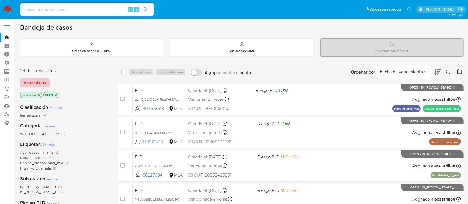
click at [34, 79] on span "Borrar filtros" at bounding box center [35, 83] width 22 height 8
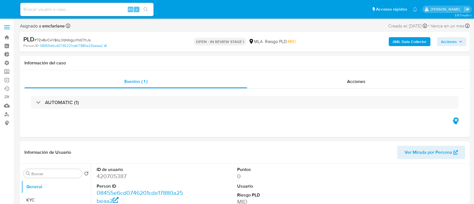
select select "10"
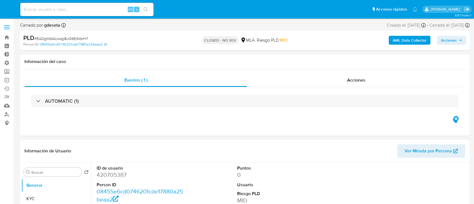
select select "10"
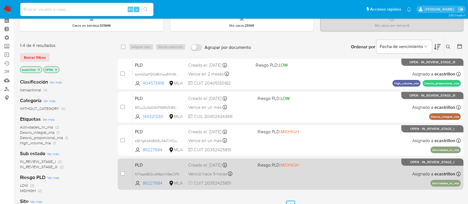
scroll to position [37, 0]
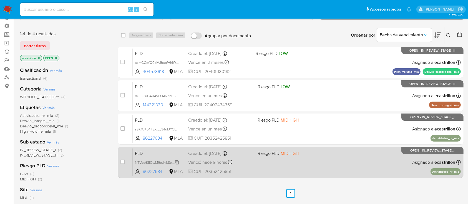
click at [178, 162] on span "NTVqe68IQwM9ptIn1t8eClP0" at bounding box center [157, 162] width 44 height 6
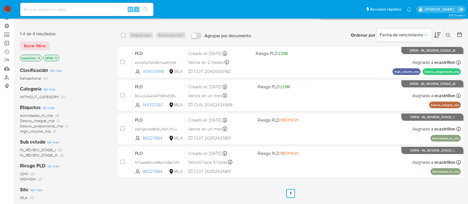
click at [4, 44] on link "Operaciones masivas" at bounding box center [33, 43] width 66 height 9
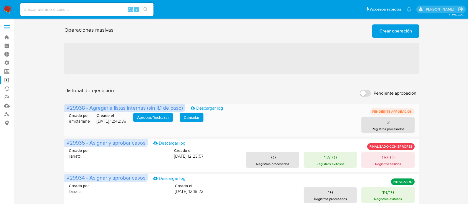
click at [157, 118] on span "Aprobar / Rechazar" at bounding box center [153, 118] width 32 height 8
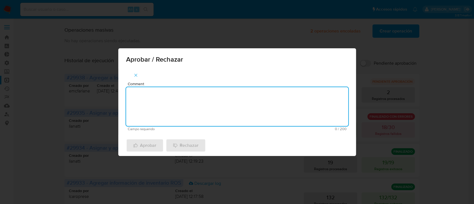
click at [180, 101] on textarea "Comment" at bounding box center [237, 106] width 222 height 39
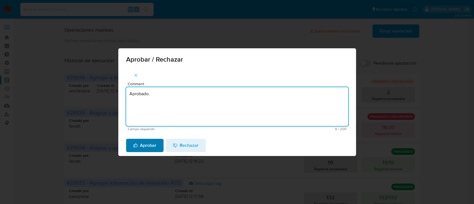
type textarea "Aprobado."
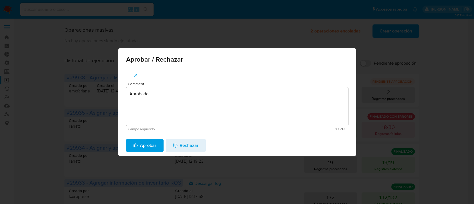
click at [155, 147] on span "Aprobar" at bounding box center [144, 145] width 23 height 12
